Goal: Answer question/provide support: Share knowledge or assist other users

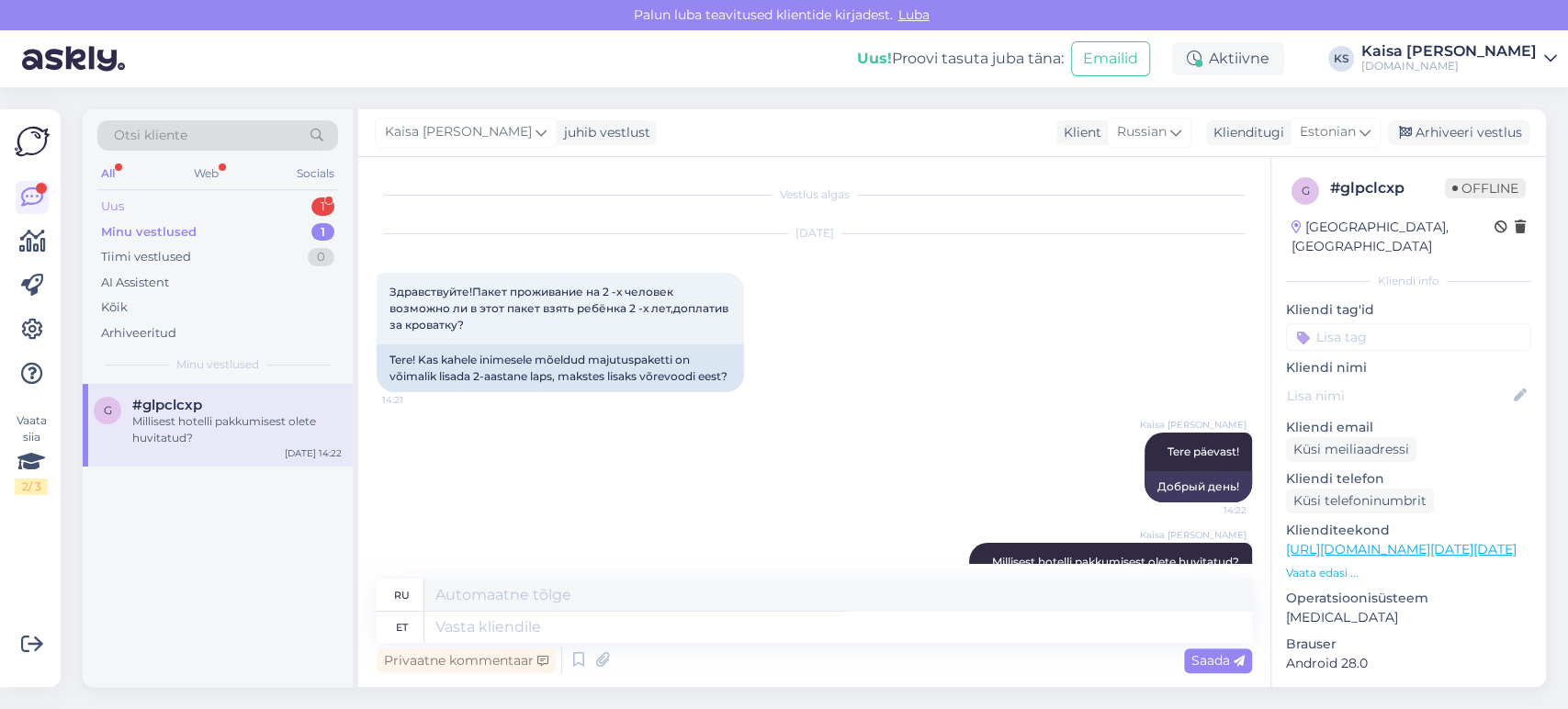
scroll to position [69, 0]
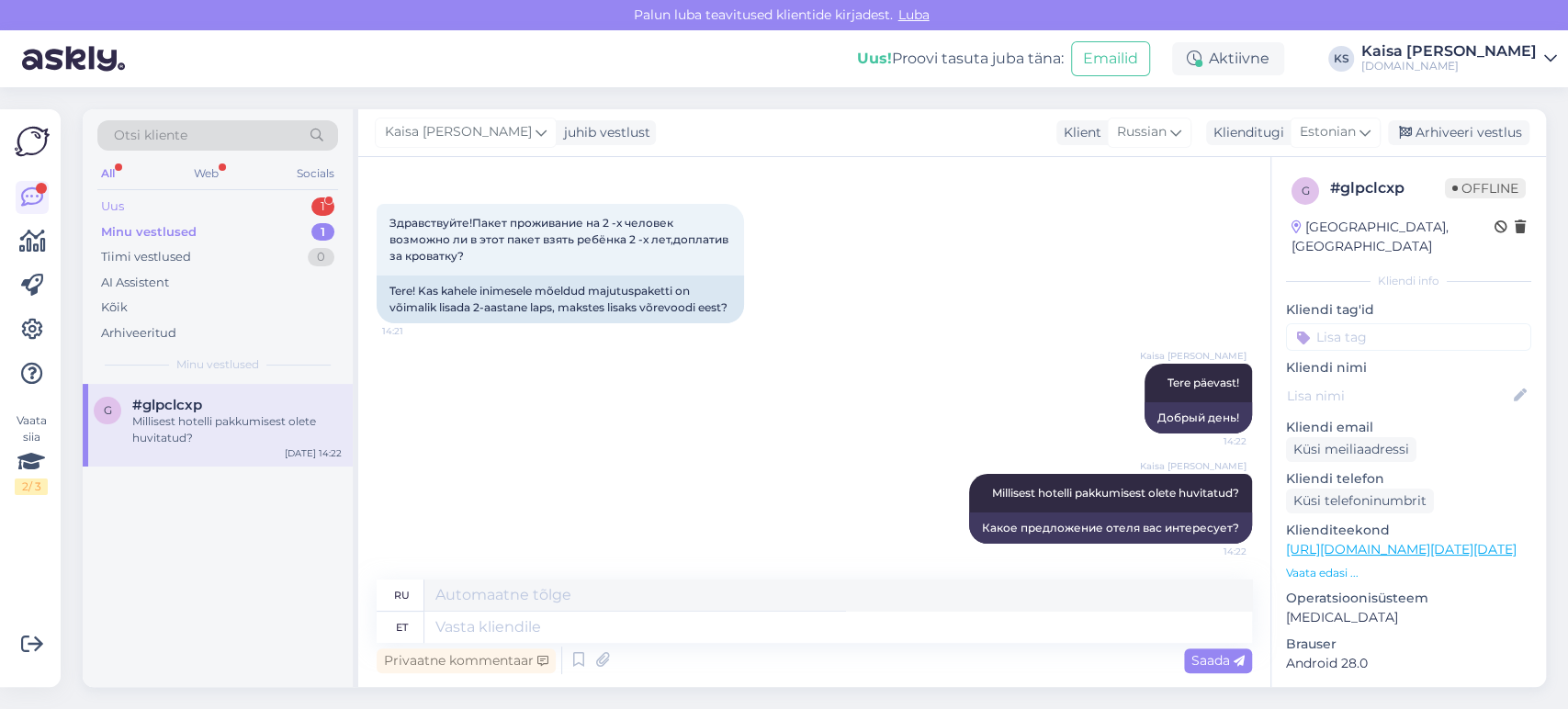
drag, startPoint x: 0, startPoint y: 0, endPoint x: 287, endPoint y: 212, distance: 356.8
click at [287, 212] on div "Uus 1" at bounding box center [217, 207] width 240 height 26
click at [242, 409] on div "#abcjydkh 1" at bounding box center [238, 406] width 210 height 17
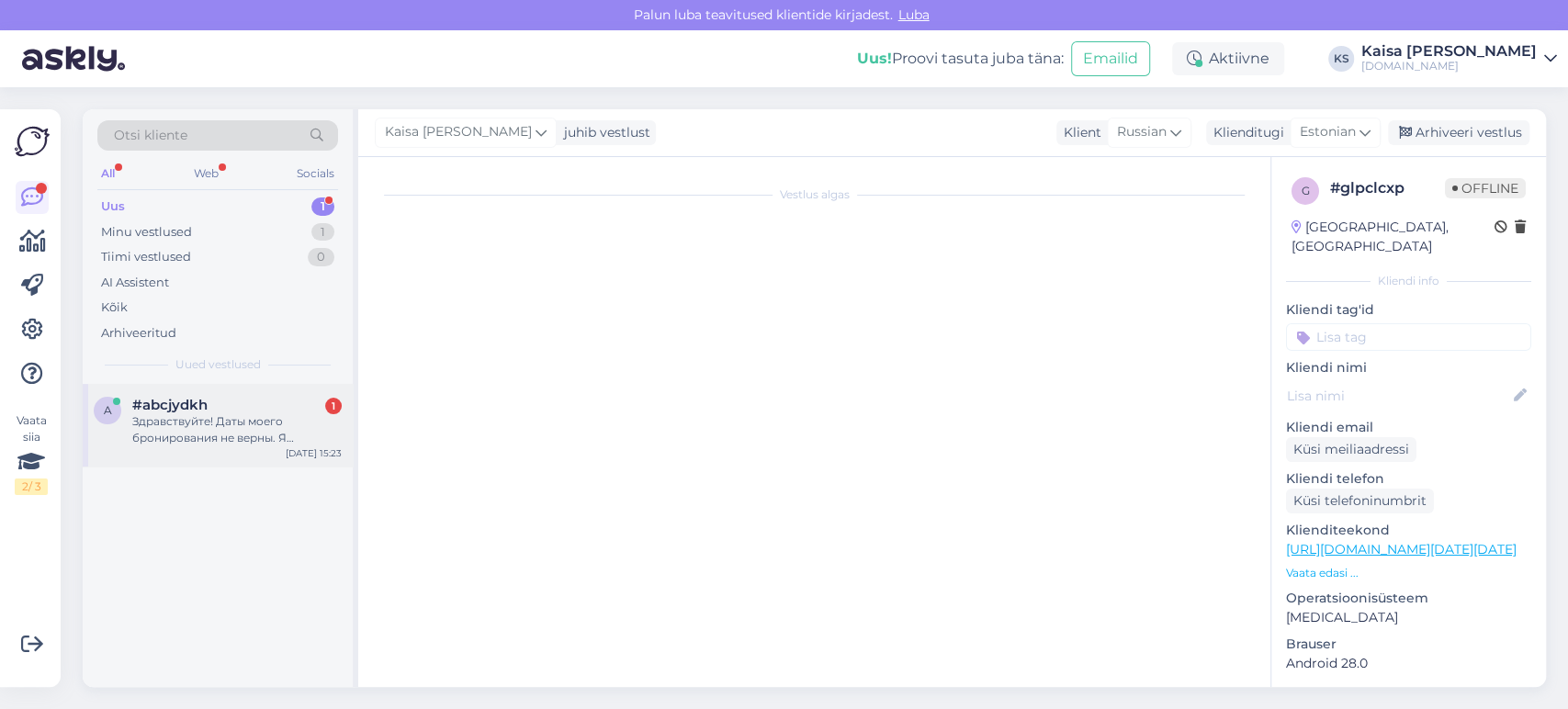
scroll to position [0, 0]
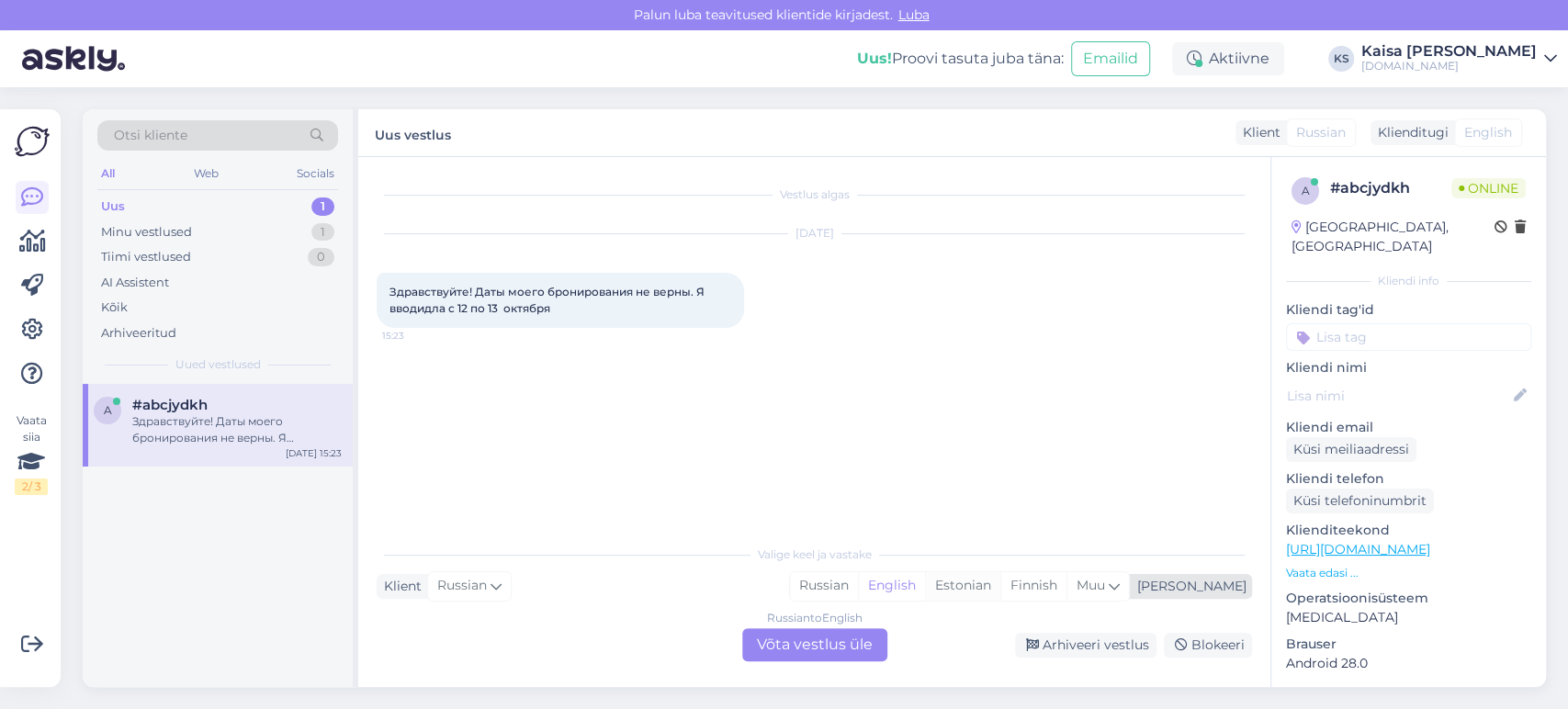
click at [1000, 596] on div "Estonian" at bounding box center [962, 587] width 75 height 28
click at [842, 645] on div "Russian to Estonian Võta vestlus üle" at bounding box center [815, 645] width 145 height 33
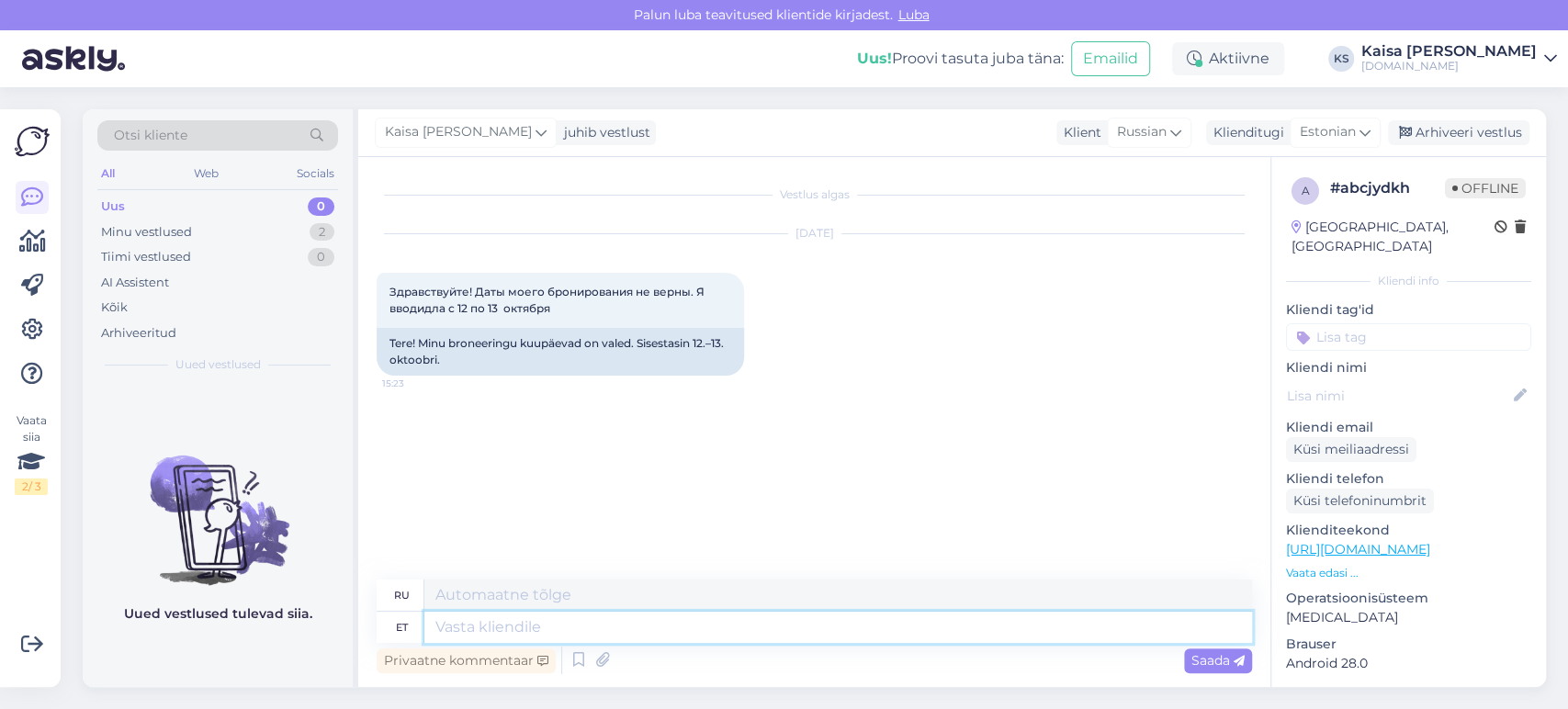
click at [636, 627] on textarea at bounding box center [838, 627] width 828 height 32
type textarea "Tere!"
type textarea "Привет!"
paste textarea "Hotell oli kuupäevade muudatusega nõus. Avasin [PERSON_NAME] jaoks broneeringu …"
type textarea "Tere! Hotell oli kuupäevade muudatusega nõus. Avasin [PERSON_NAME] jaoks bronee…"
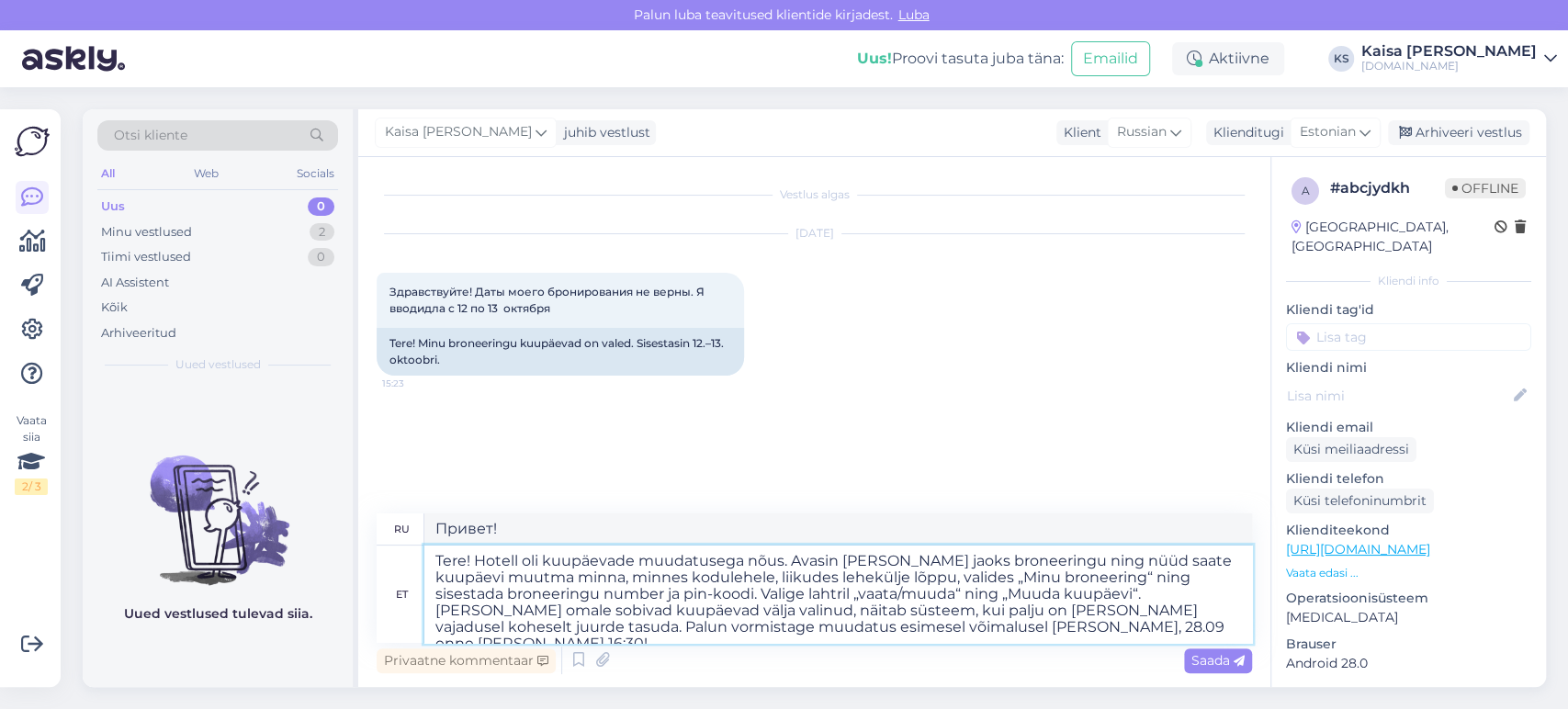
type textarea "Здравствуйте! Отель согласился на изменение дат. Я открыл для вас бронирование,…"
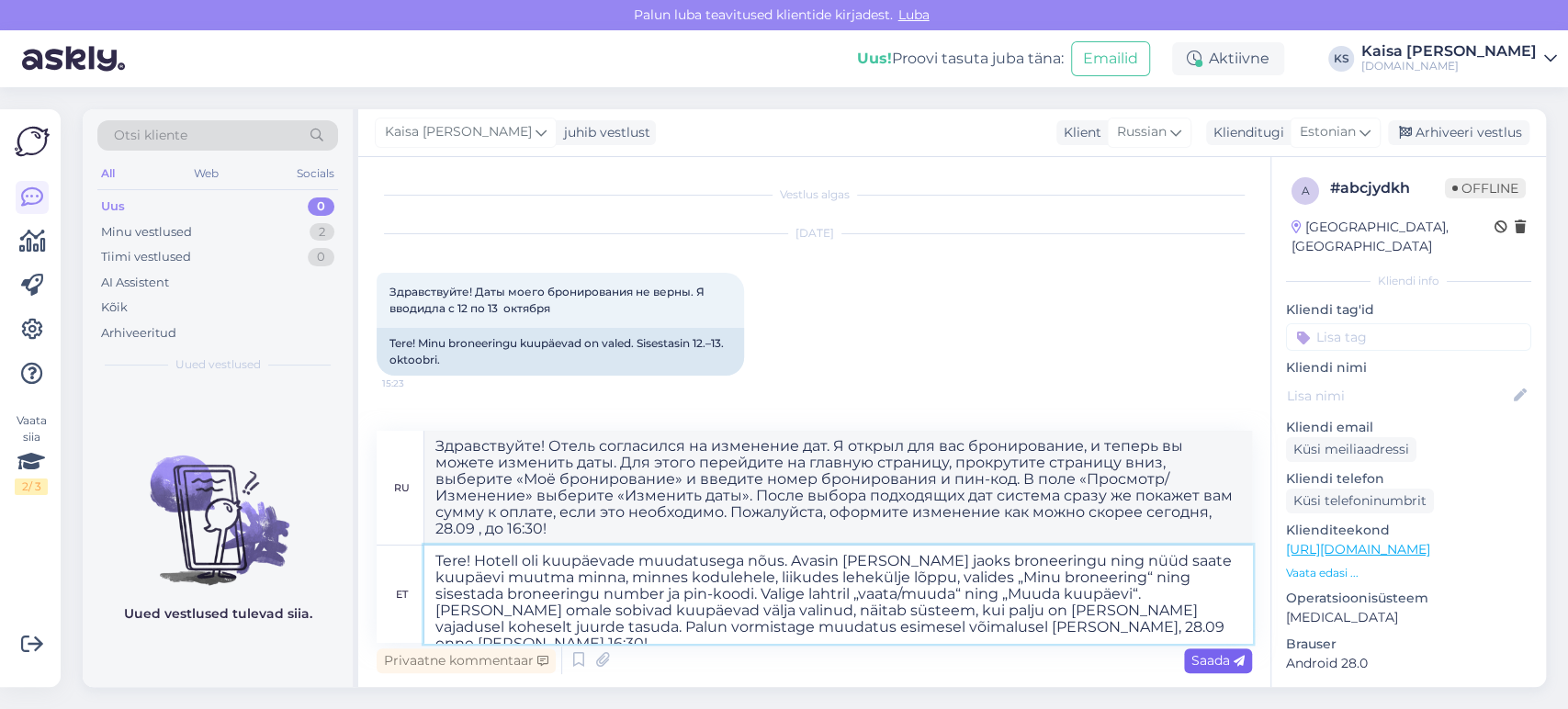
type textarea "Tere! Hotell oli kuupäevade muudatusega nõus. Avasin [PERSON_NAME] jaoks bronee…"
click at [1215, 655] on span "Saada" at bounding box center [1217, 661] width 53 height 17
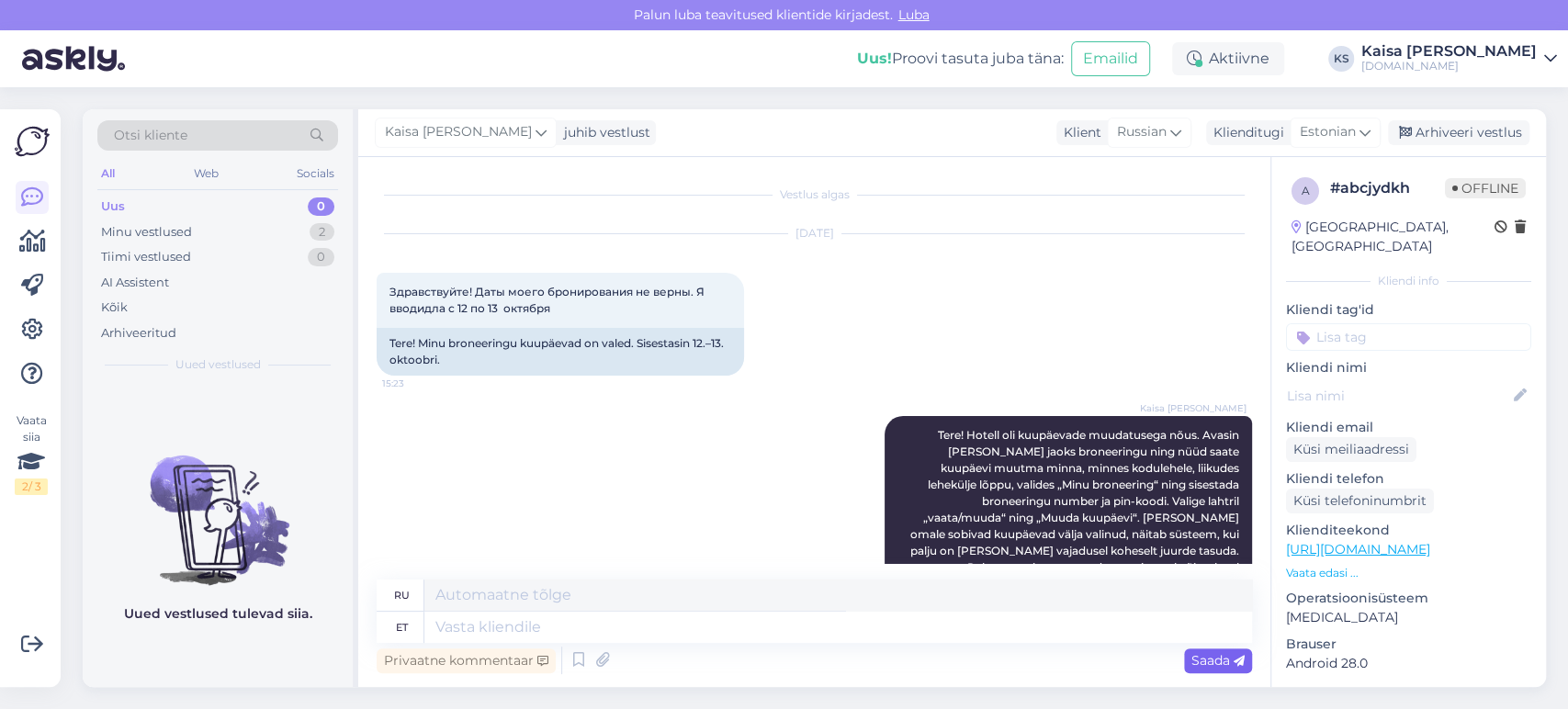
scroll to position [224, 0]
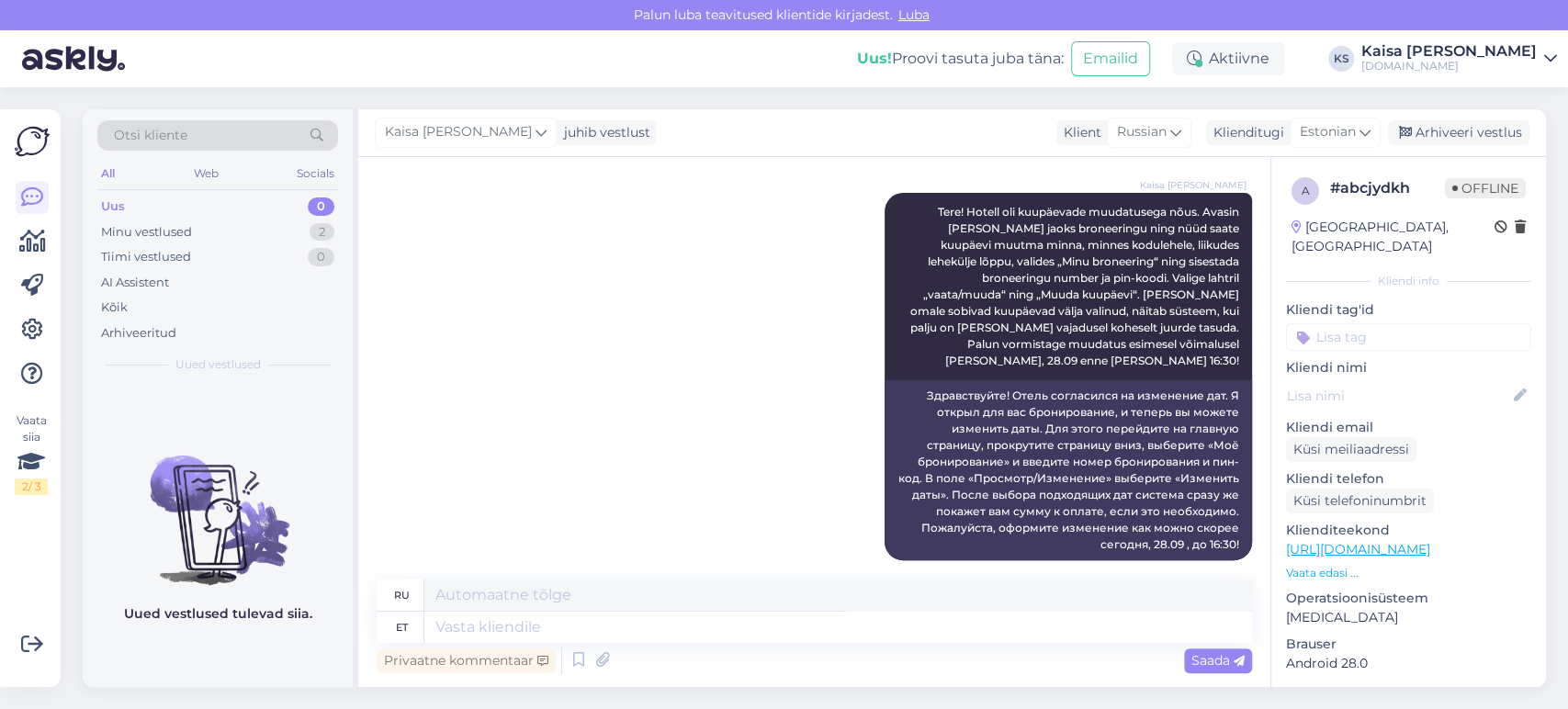
click at [1345, 541] on link "[URL][DOMAIN_NAME]" at bounding box center [1357, 549] width 144 height 17
click at [696, 349] on div "Kaisa [PERSON_NAME] Tere! Hotell oli kuupäevade muudatusega nõus. Avasin [PERSO…" at bounding box center [815, 377] width 876 height 408
click at [264, 228] on div "Minu vestlused 2" at bounding box center [217, 233] width 240 height 26
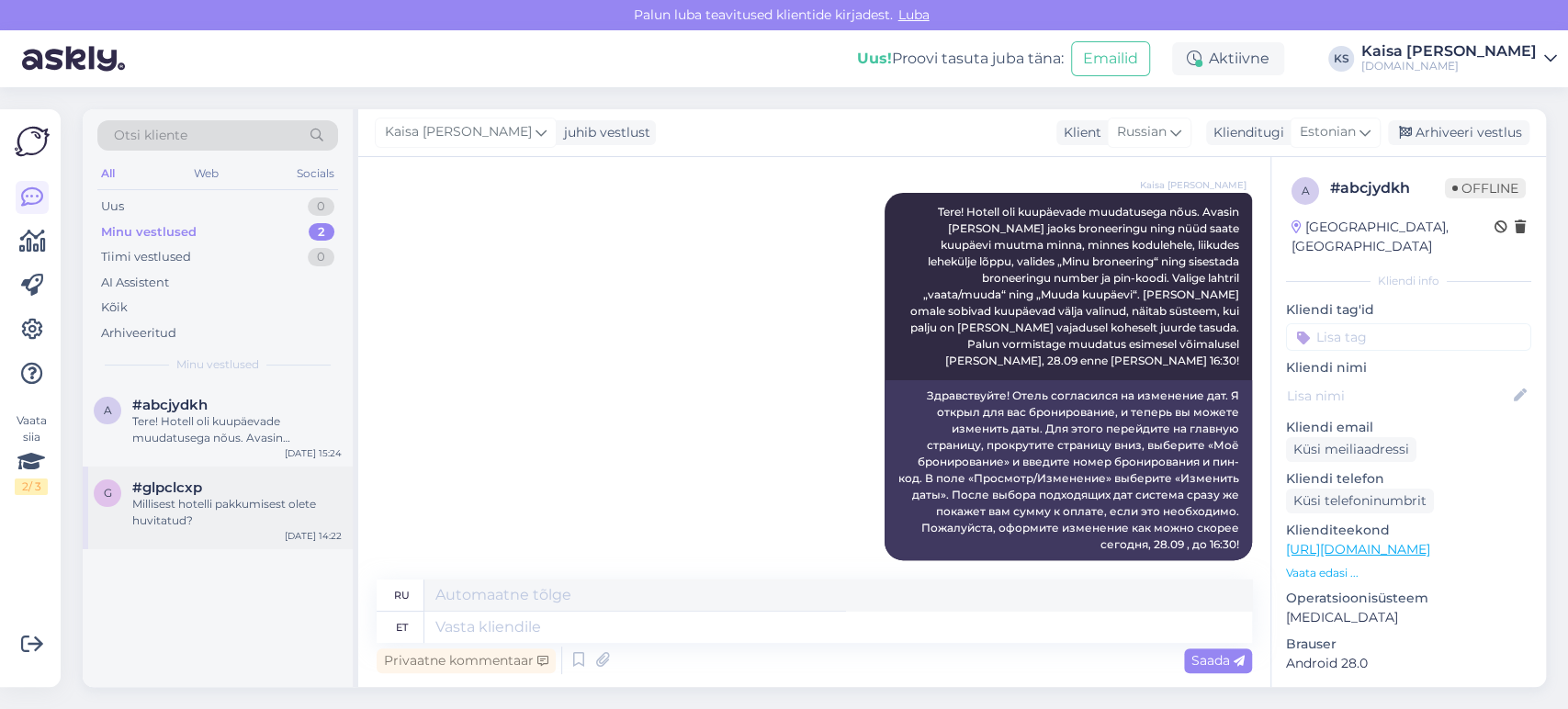
click at [215, 511] on div "Millisest hotelli pakkumisest olete huvitatud?" at bounding box center [238, 513] width 210 height 33
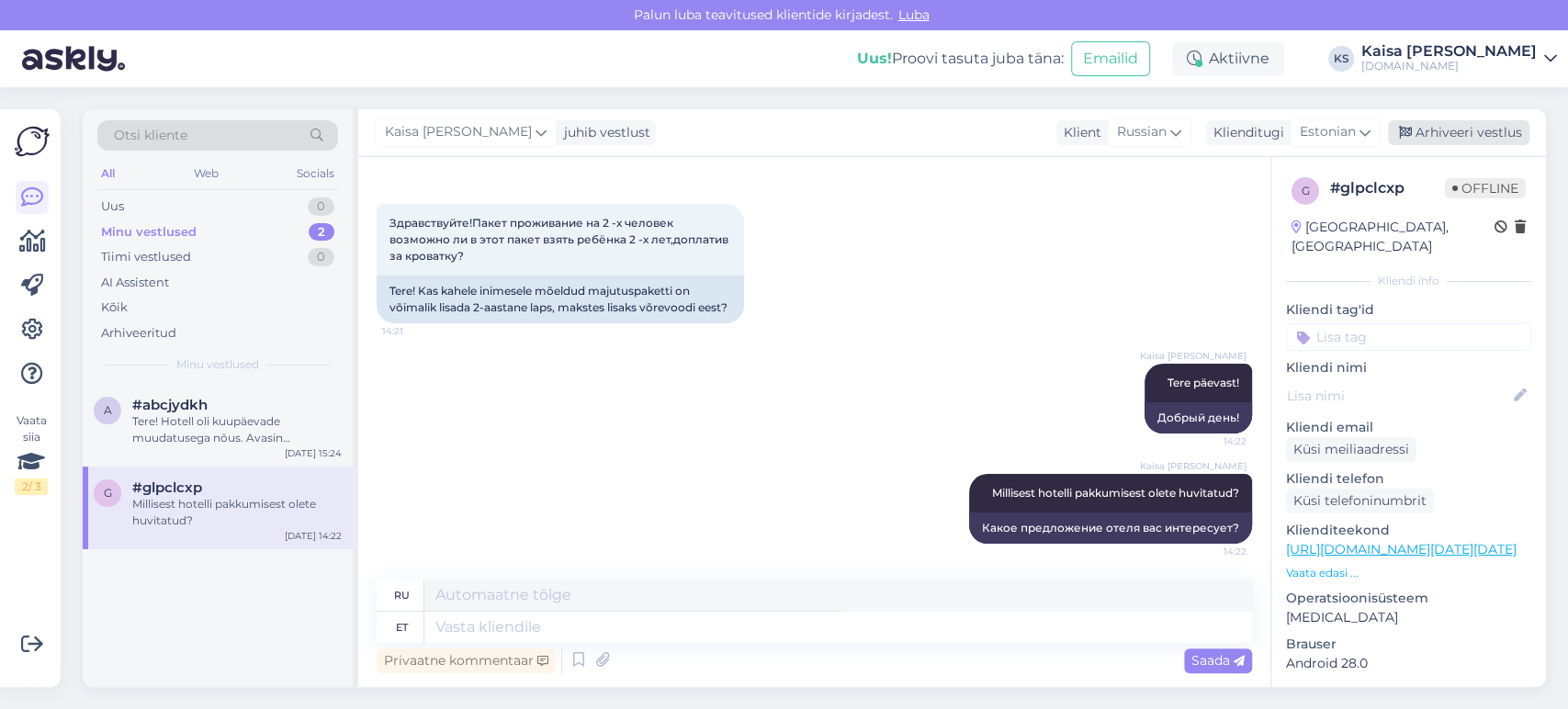
click at [1429, 141] on div "Arhiveeri vestlus" at bounding box center [1459, 133] width 141 height 25
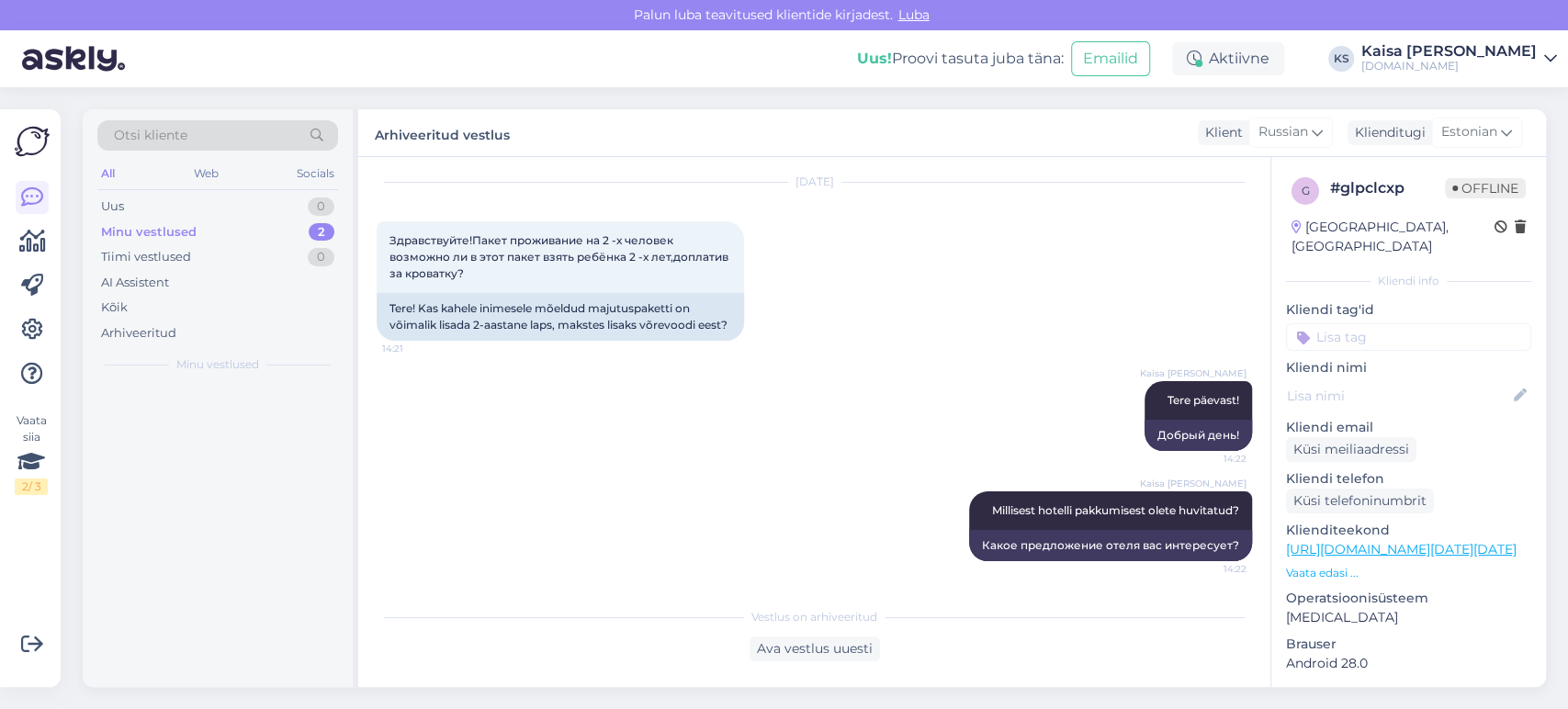
scroll to position [50, 0]
click at [208, 430] on div "Tere! Hotell oli kuupäevade muudatusega nõus. Avasin [PERSON_NAME] jaoks bronee…" at bounding box center [238, 431] width 210 height 33
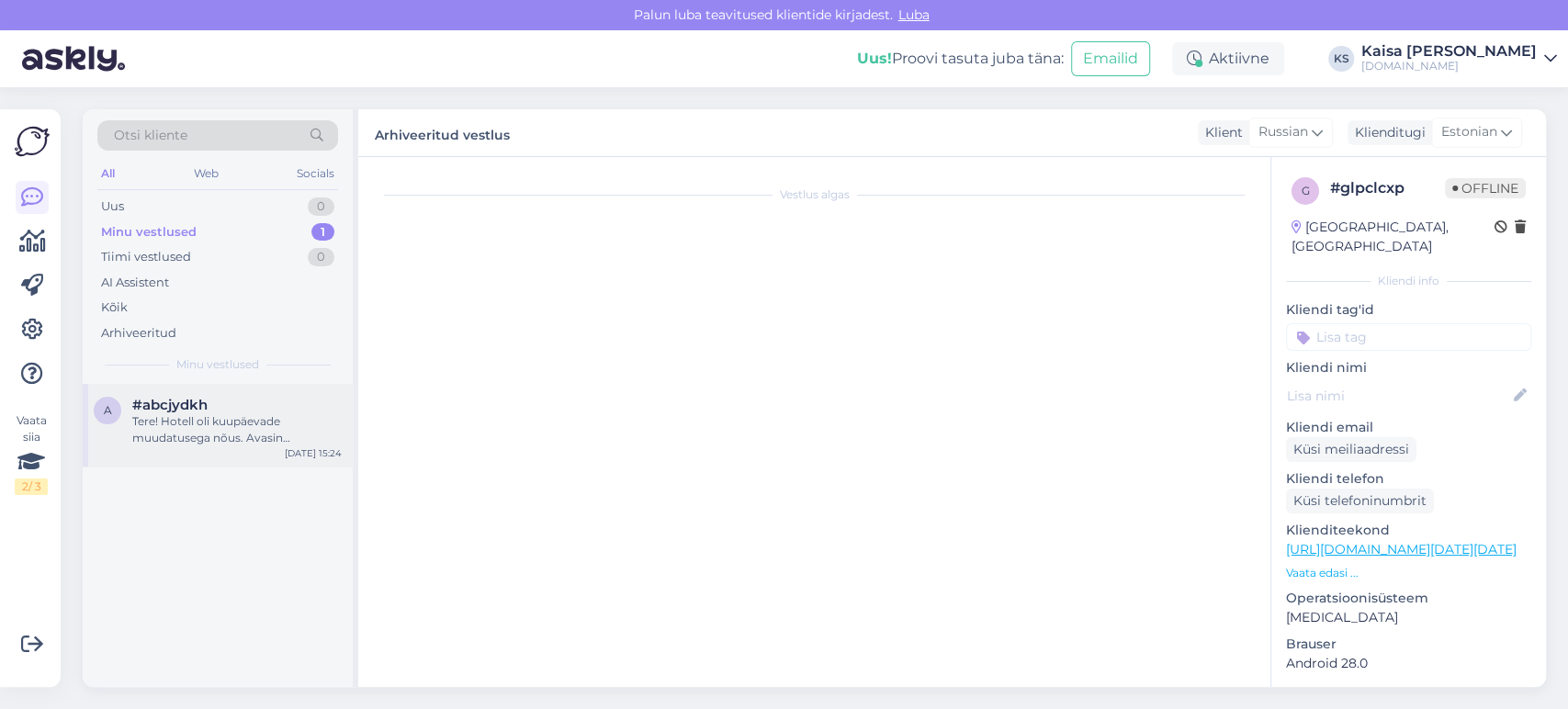
scroll to position [221, 0]
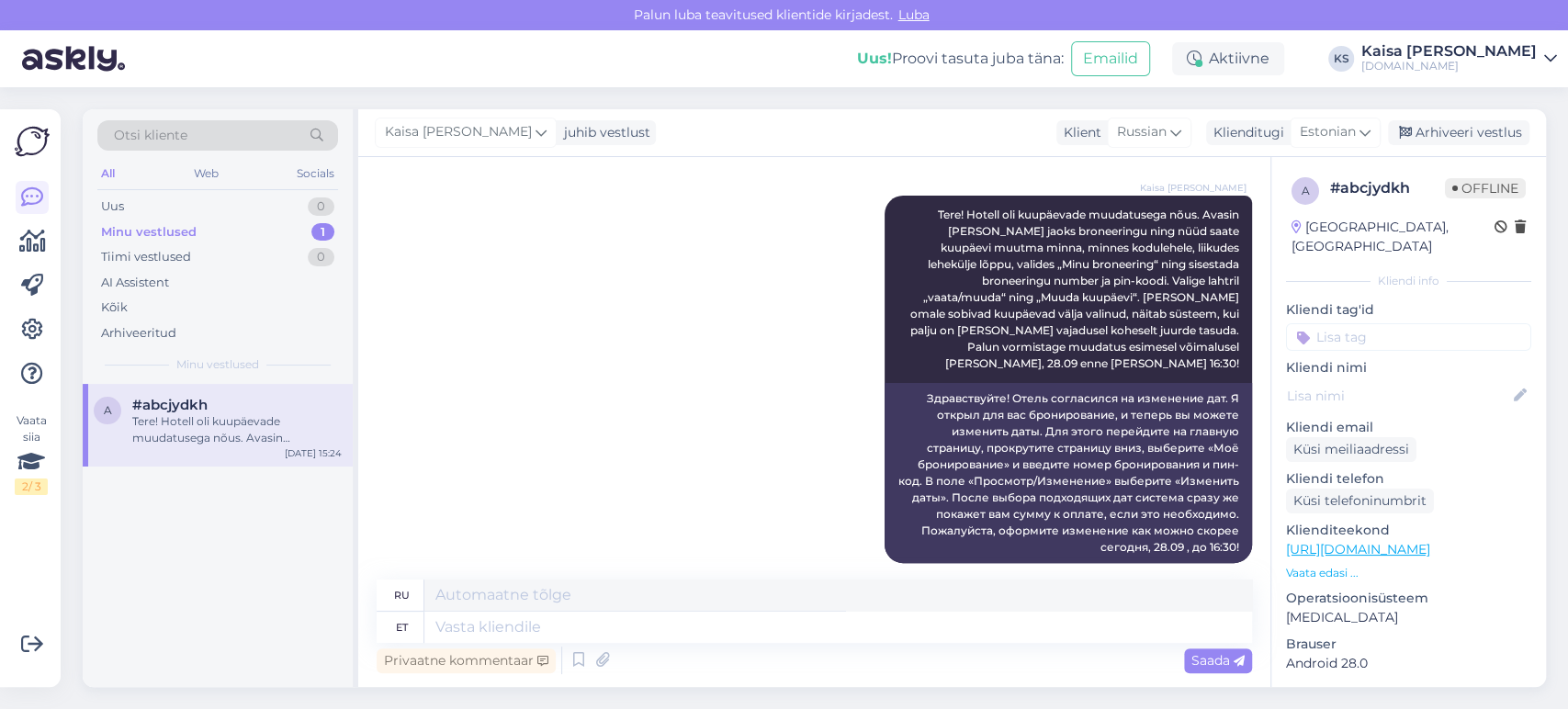
click at [757, 353] on div "Kaisa [PERSON_NAME] Tere! Hotell oli kuupäevade muudatusega nõus. Avasin [PERSO…" at bounding box center [815, 380] width 876 height 408
click at [1449, 133] on div "Arhiveeri vestlus" at bounding box center [1459, 133] width 141 height 25
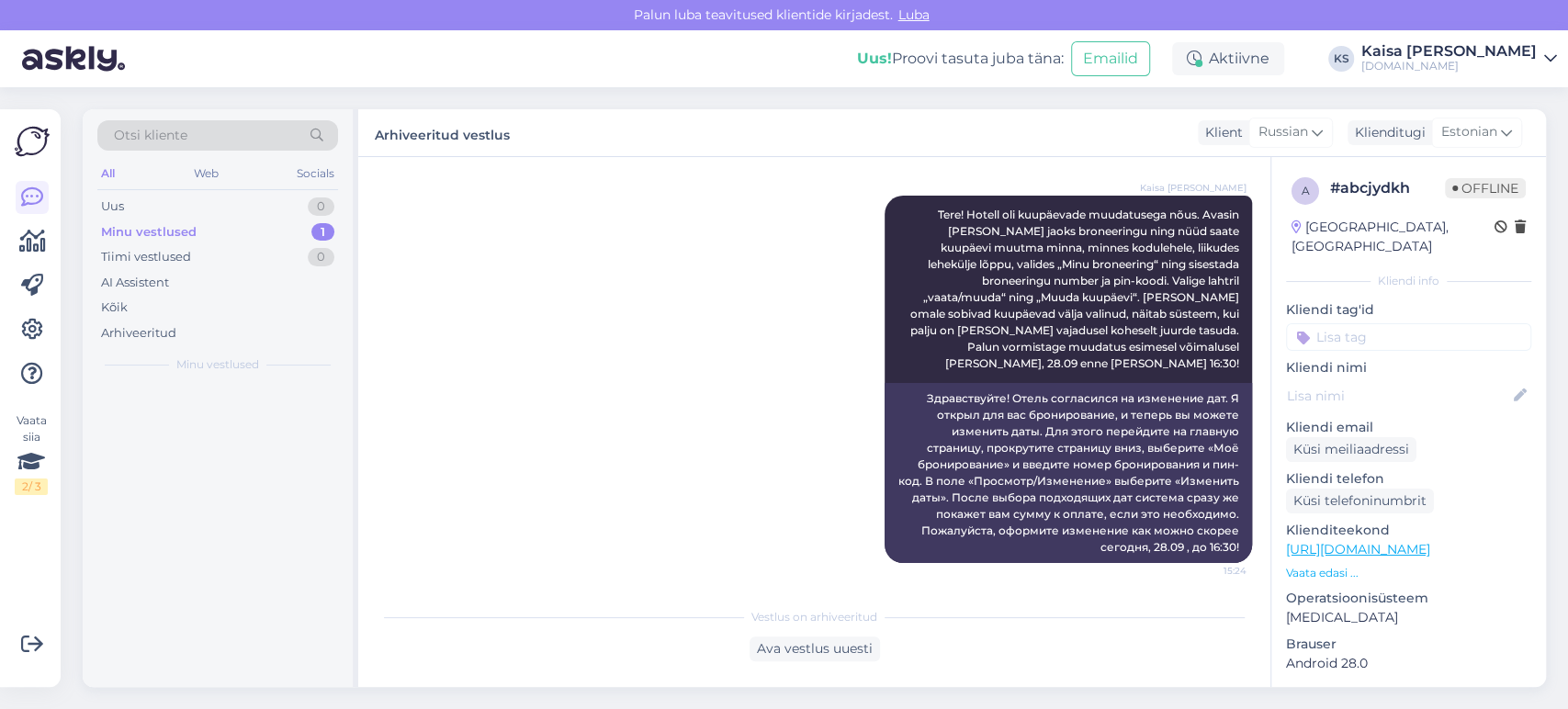
scroll to position [205, 0]
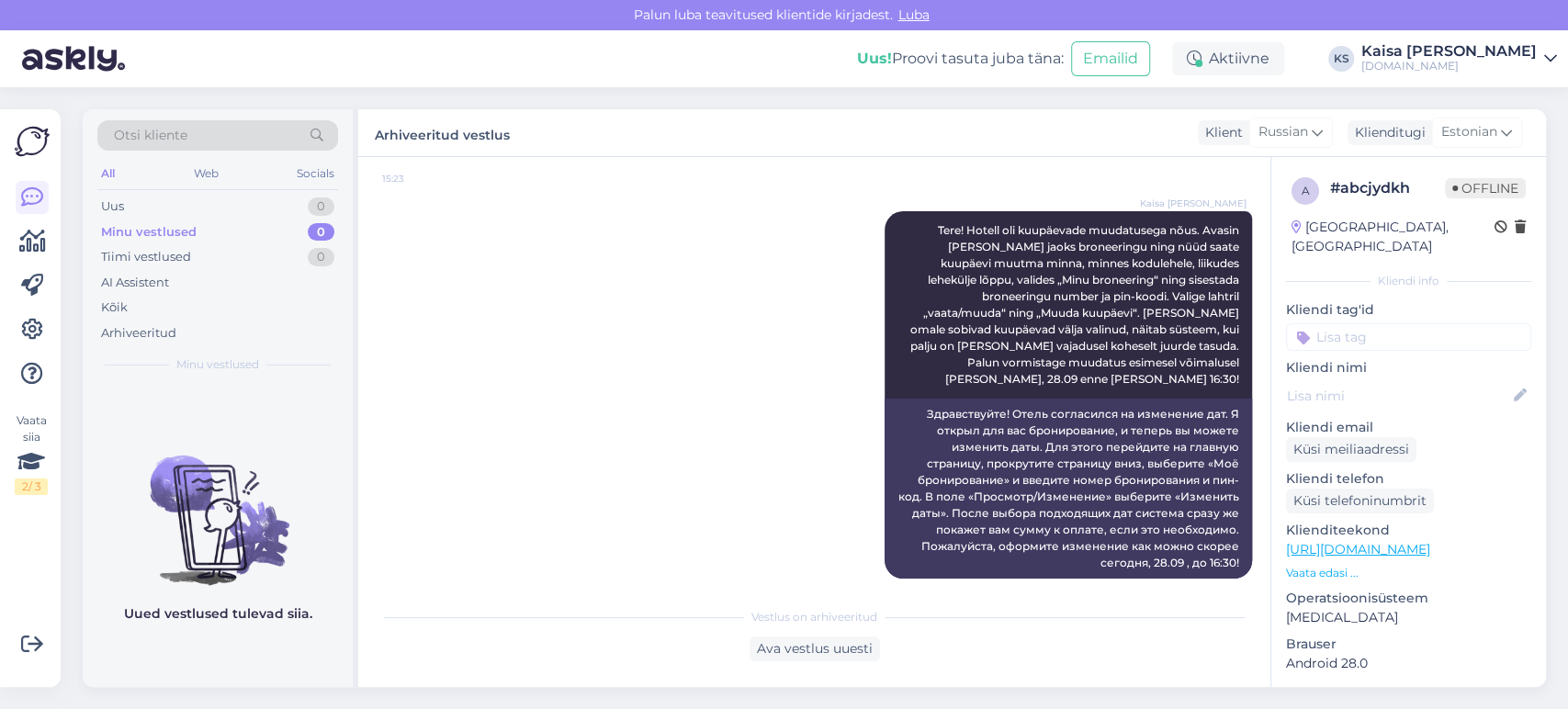
click at [1499, 64] on div "[DOMAIN_NAME]" at bounding box center [1448, 66] width 175 height 15
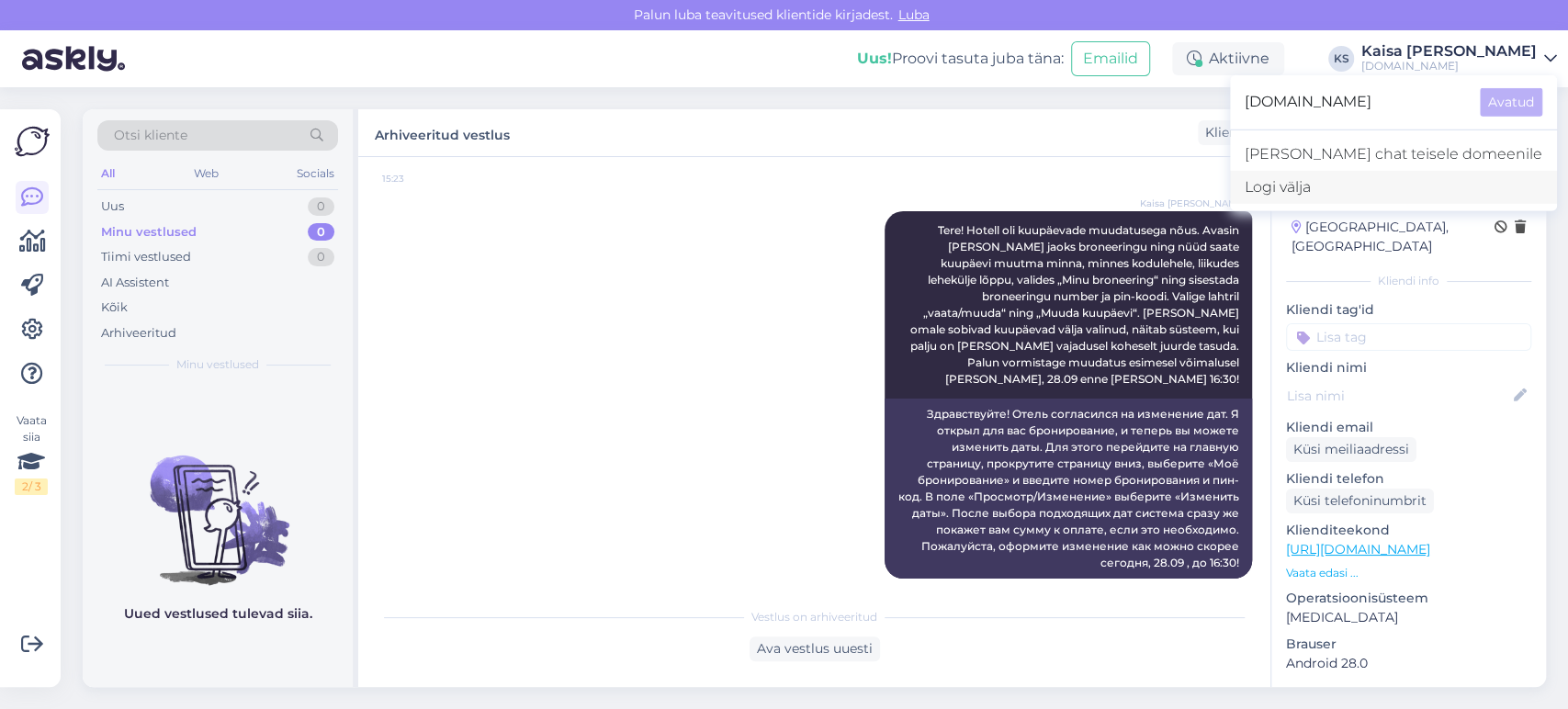
click at [1380, 174] on div "Logi välja" at bounding box center [1394, 187] width 327 height 33
